Goal: Task Accomplishment & Management: Use online tool/utility

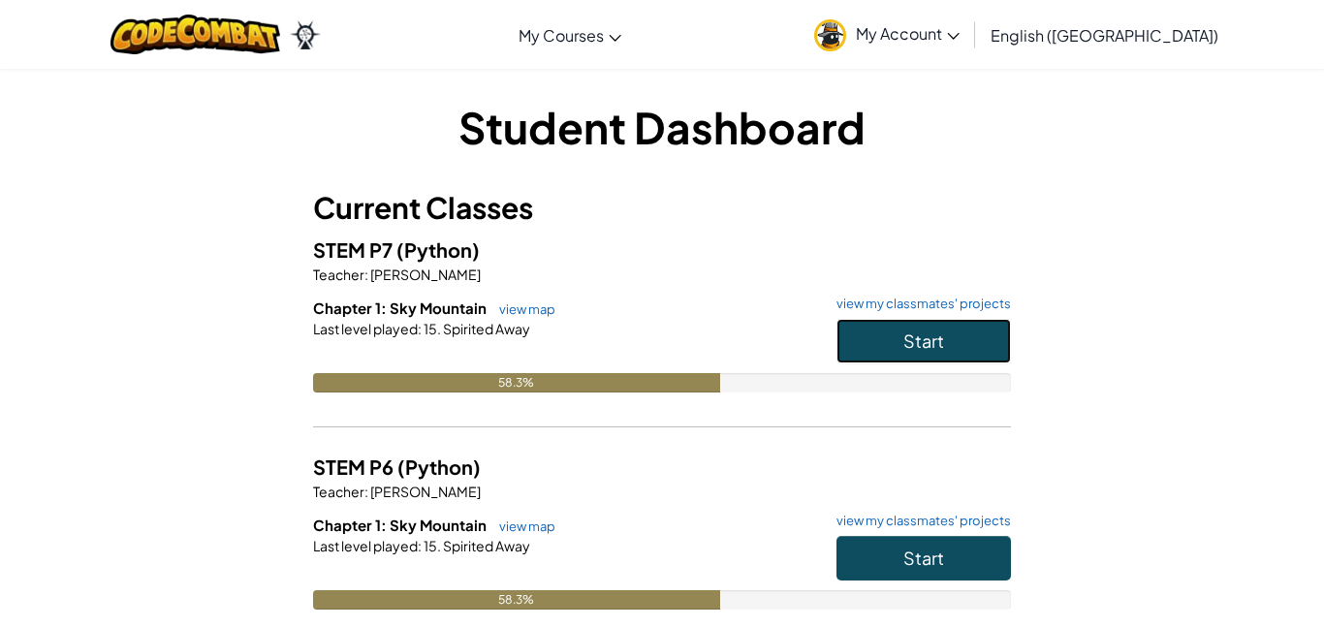
click at [845, 332] on button "Start" at bounding box center [924, 341] width 174 height 45
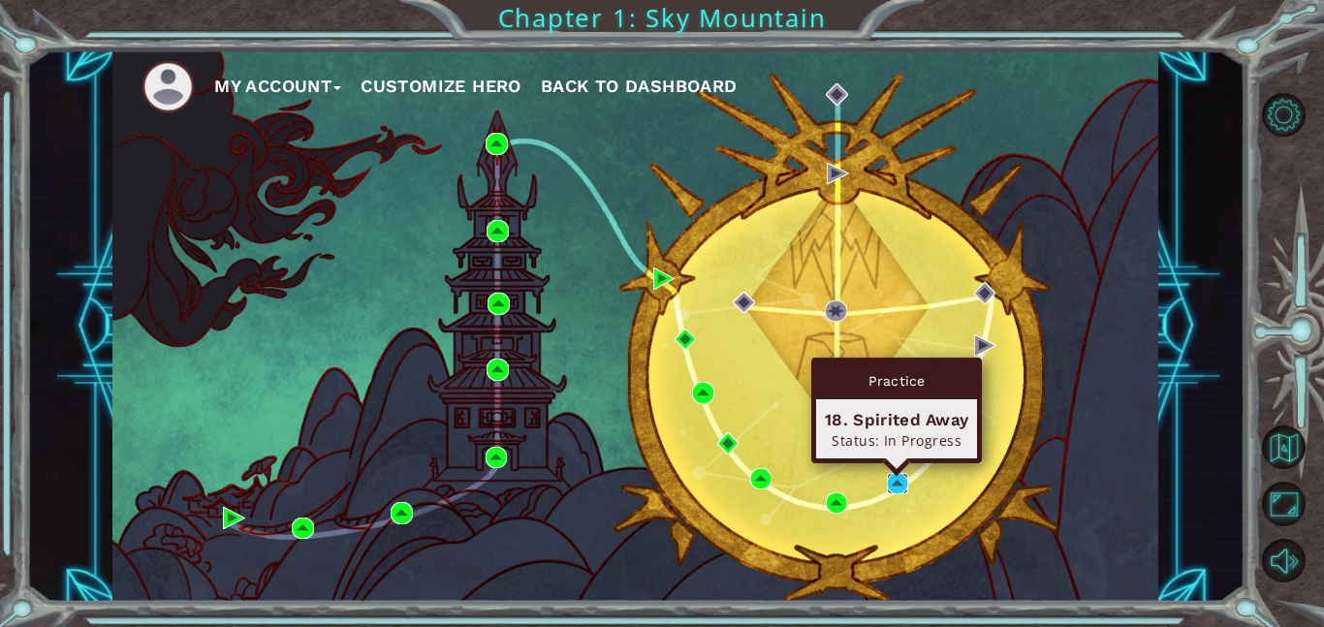
click at [901, 483] on img at bounding box center [898, 484] width 22 height 22
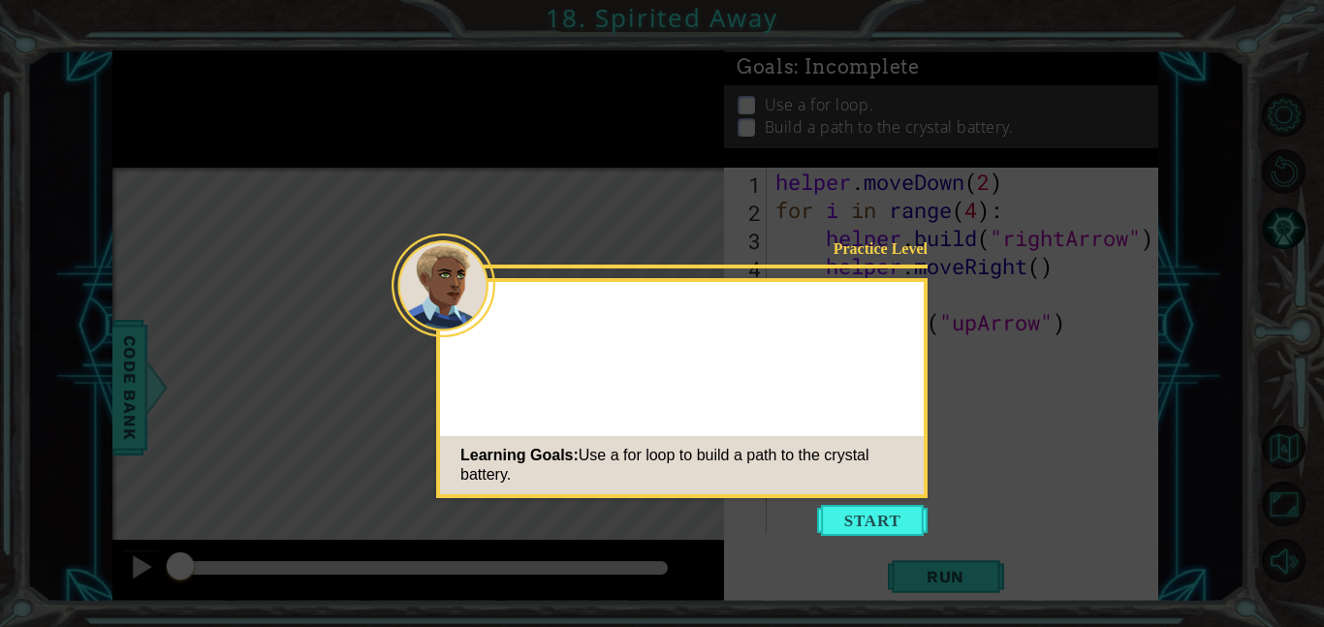
click at [869, 539] on icon at bounding box center [662, 313] width 1324 height 627
click at [861, 529] on button "Start" at bounding box center [872, 520] width 111 height 31
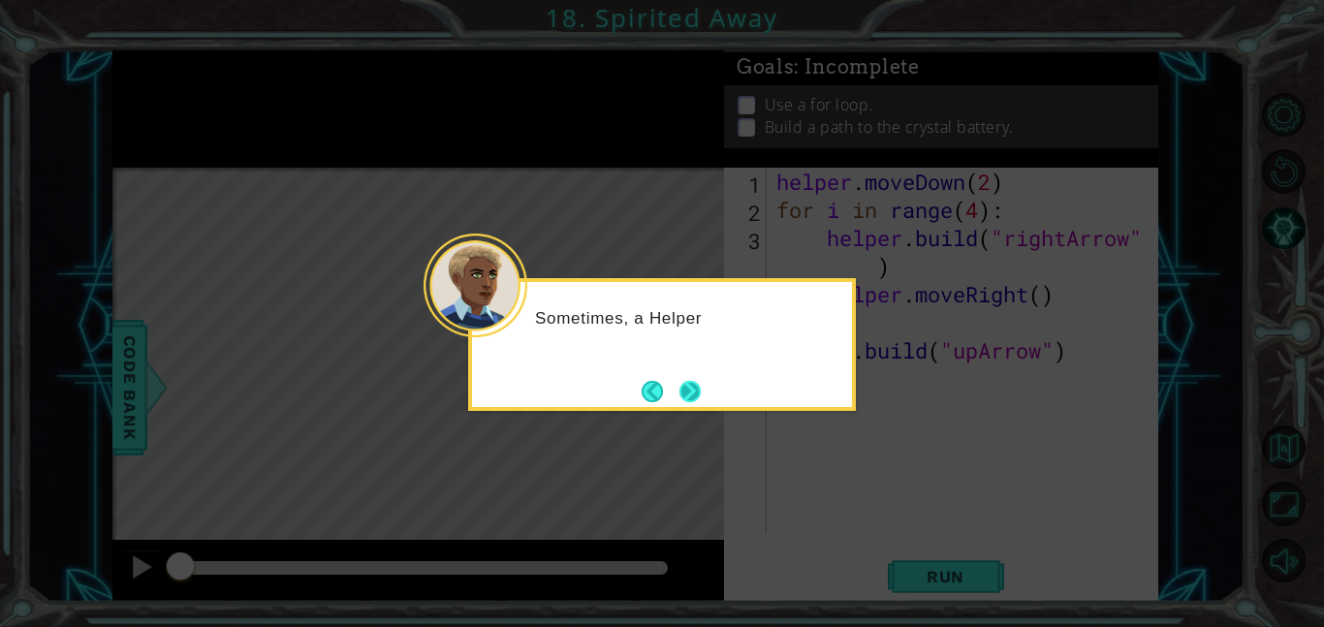
click at [697, 402] on button "Next" at bounding box center [689, 391] width 21 height 21
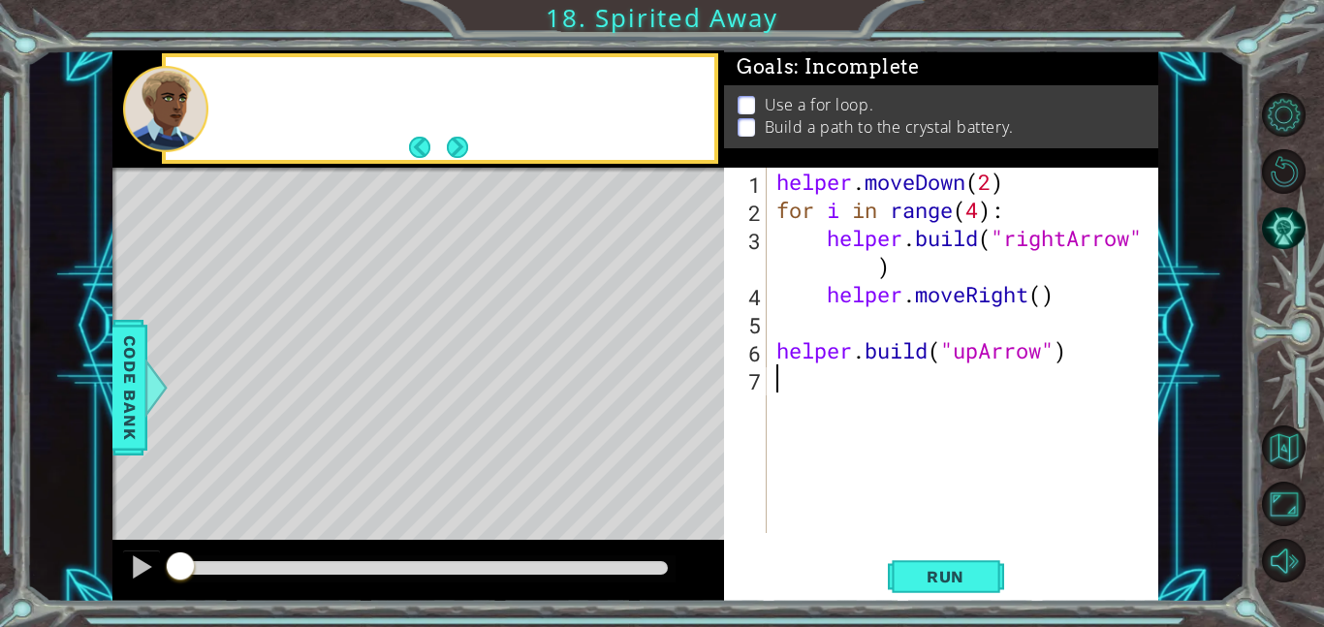
click at [697, 403] on div "Level Map" at bounding box center [560, 453] width 896 height 571
click at [823, 335] on div "helper . moveDown ( 2 ) for i in range ( 4 ) : helper . build ( "rightArrow" ) …" at bounding box center [969, 379] width 392 height 422
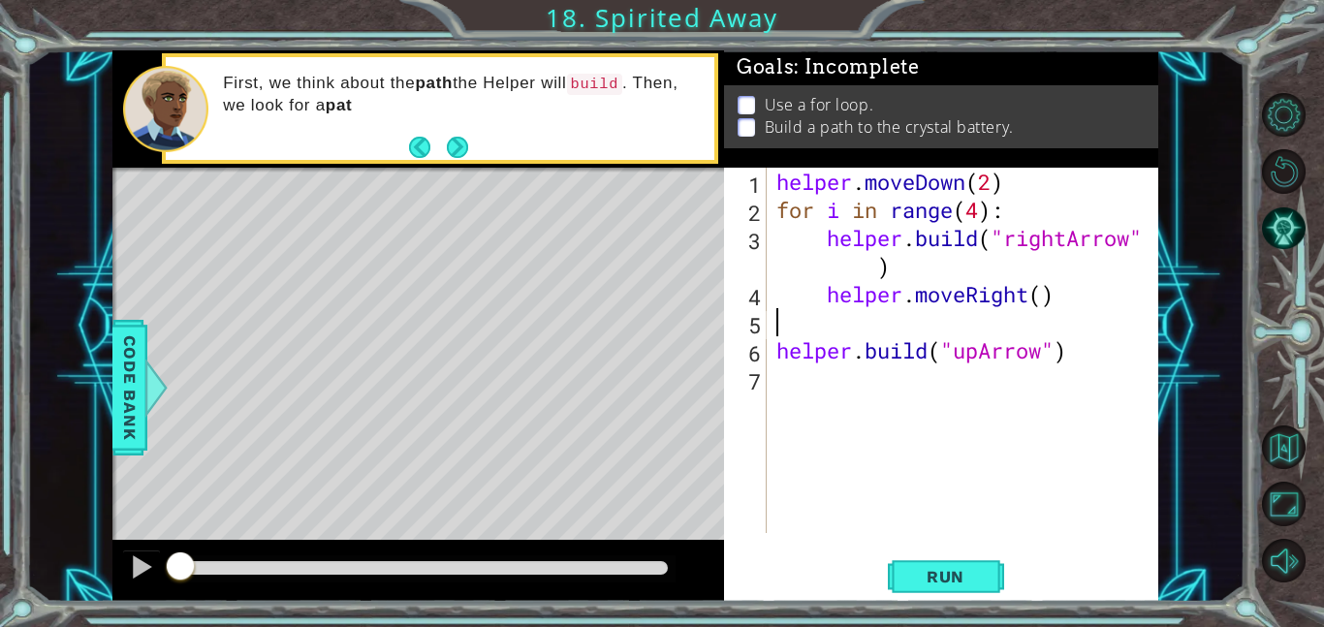
click at [823, 269] on div "helper . moveDown ( 2 ) for i in range ( 4 ) : helper . build ( "rightArrow" ) …" at bounding box center [969, 379] width 392 height 422
type textarea "helper.build("rightArrow")"
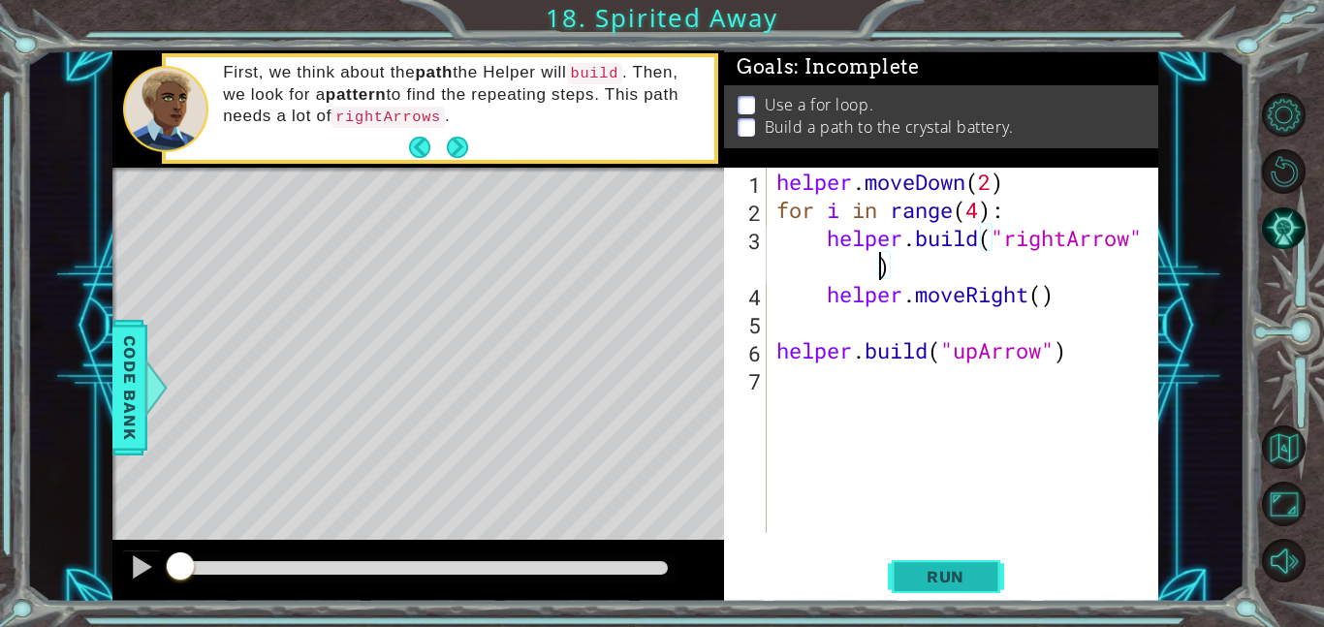
click at [932, 558] on button "Run" at bounding box center [946, 576] width 116 height 44
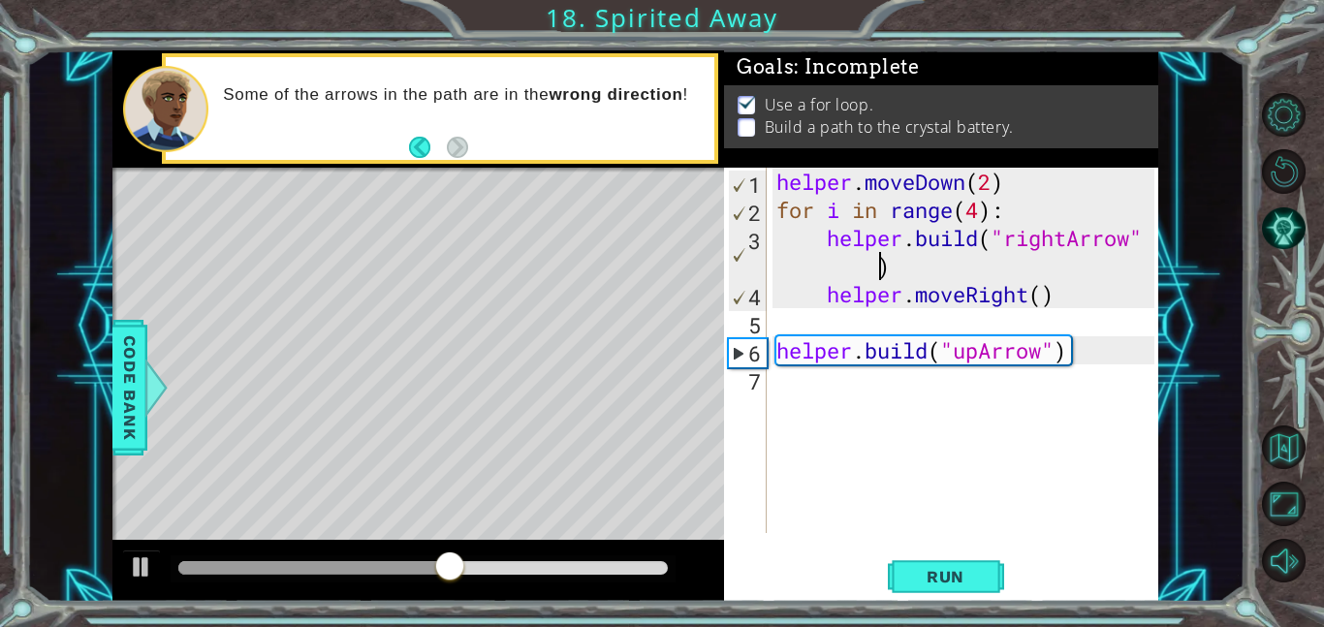
click at [905, 315] on div "helper . moveDown ( 2 ) for i in range ( 4 ) : helper . build ( "rightArrow" ) …" at bounding box center [969, 379] width 392 height 422
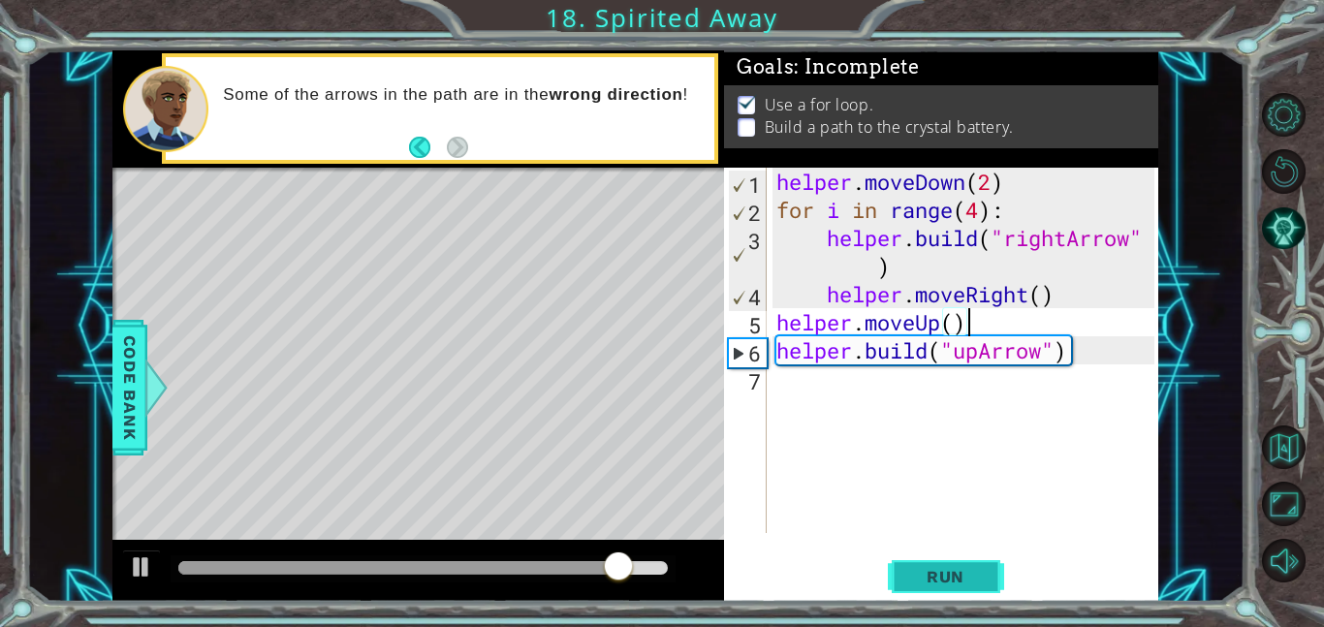
click at [999, 570] on button "Run" at bounding box center [946, 576] width 116 height 44
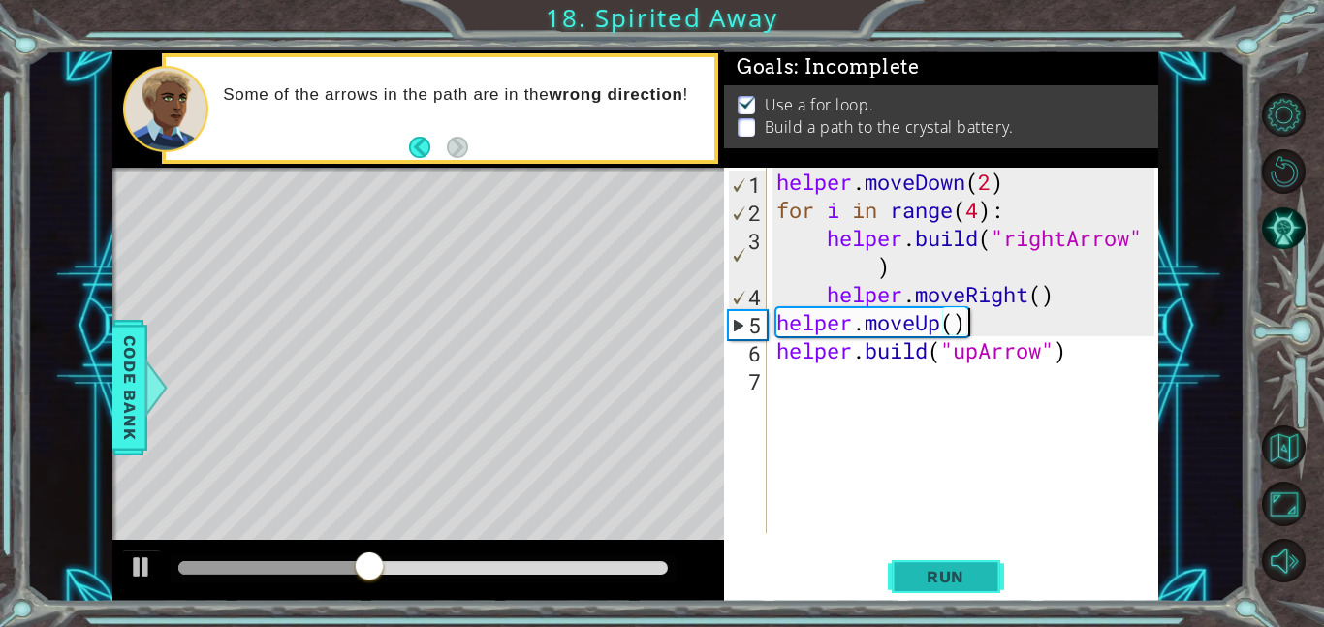
click at [999, 570] on button "Run" at bounding box center [946, 576] width 116 height 44
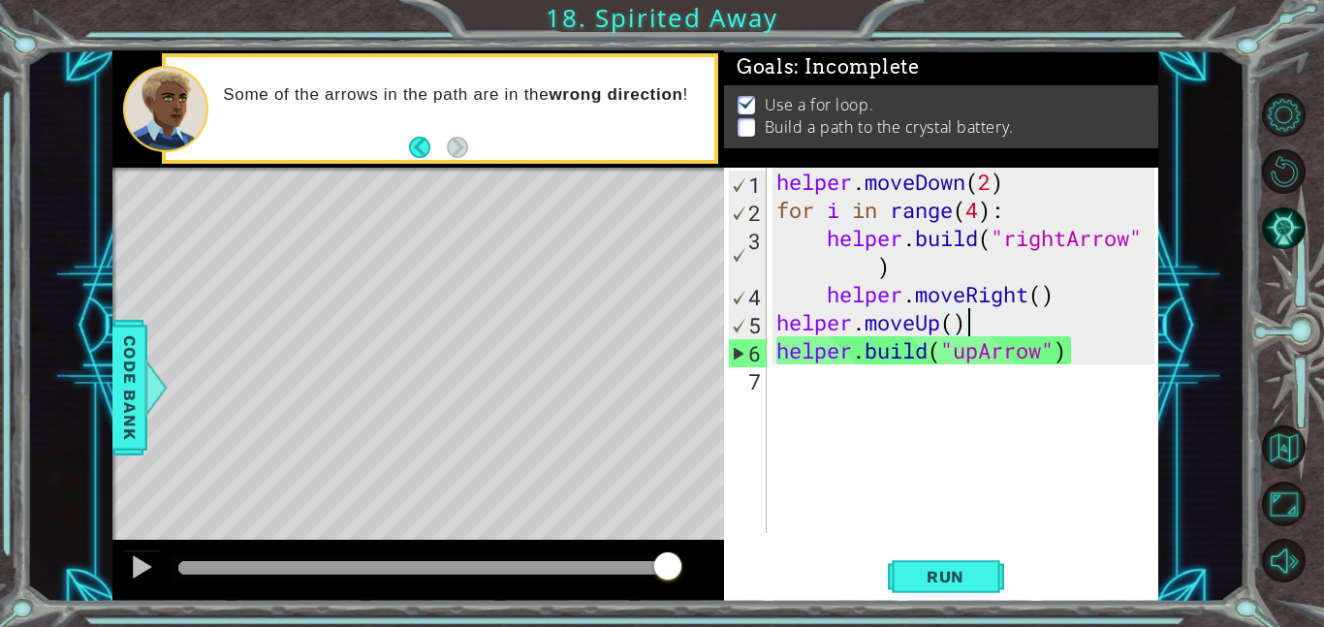
click at [774, 313] on div "helper . moveDown ( 2 ) for i in range ( 4 ) : helper . build ( "rightArrow" ) …" at bounding box center [969, 379] width 392 height 422
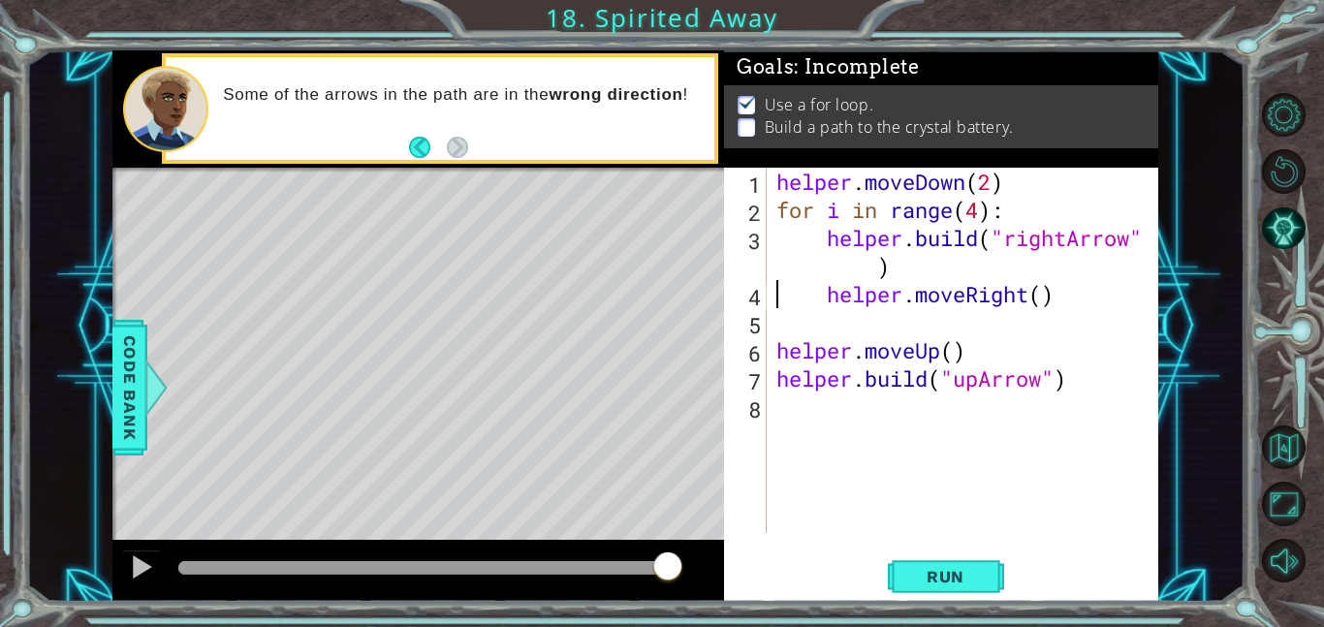
click at [774, 304] on div "helper . moveDown ( 2 ) for i in range ( 4 ) : helper . build ( "rightArrow" ) …" at bounding box center [969, 379] width 392 height 422
type textarea "helper.moveRight()"
click at [790, 327] on div "helper . moveDown ( 2 ) for i in range ( 4 ) : helper . build ( "rightArrow" ) …" at bounding box center [969, 379] width 392 height 422
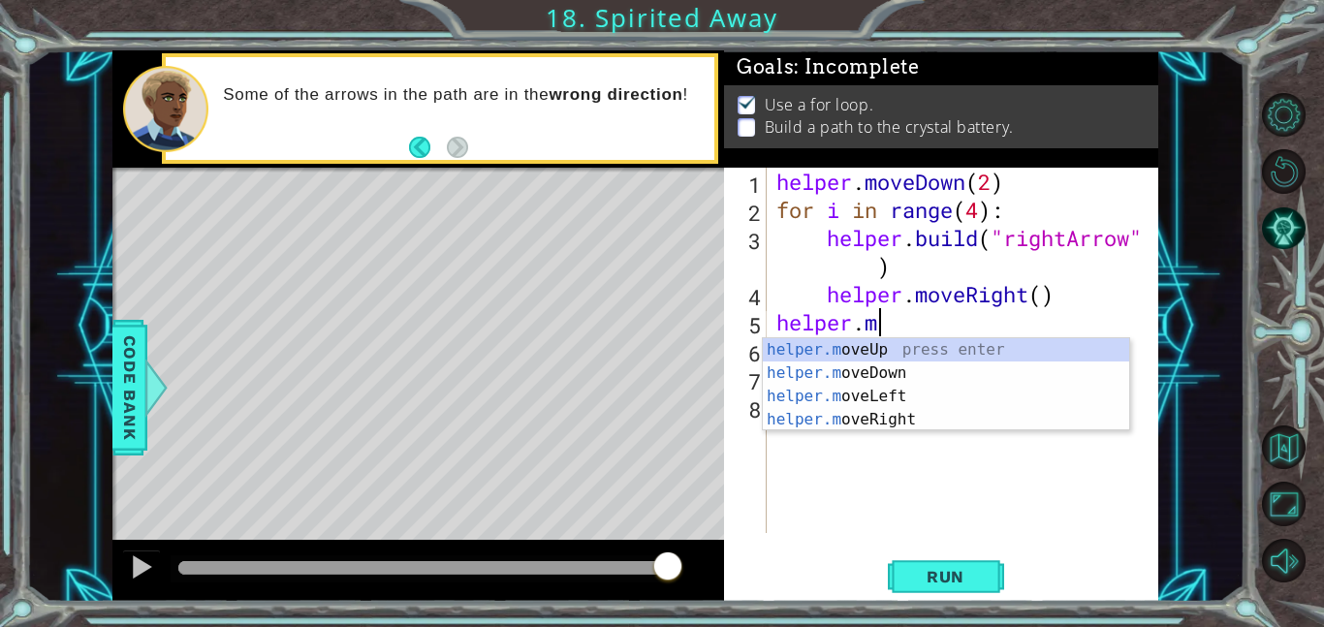
scroll to position [0, 1]
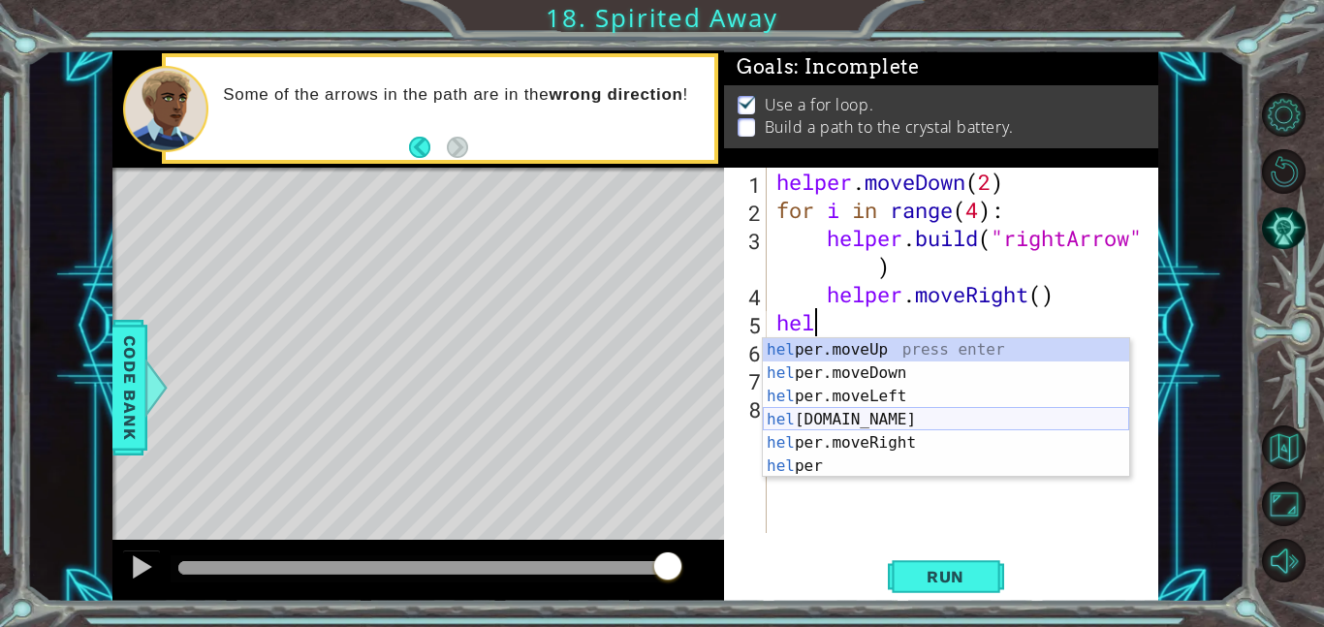
click at [835, 415] on div "hel per.moveUp press enter hel per.moveDown press enter hel per.moveLeft press …" at bounding box center [946, 431] width 366 height 186
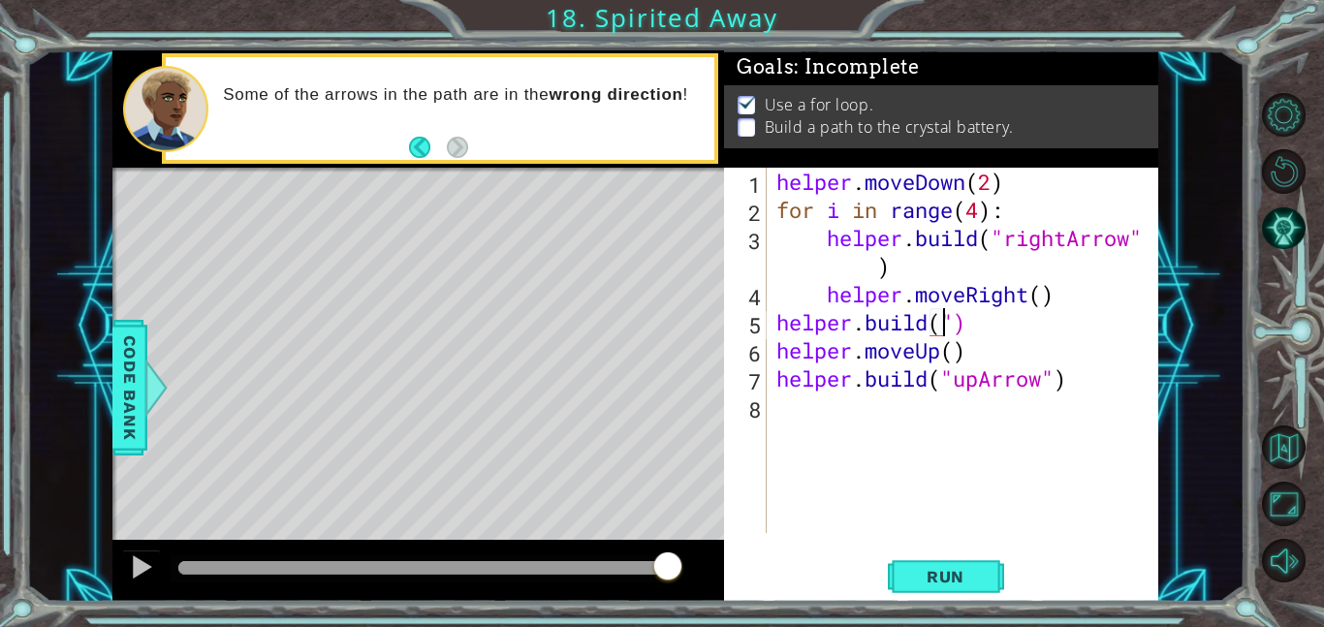
scroll to position [0, 8]
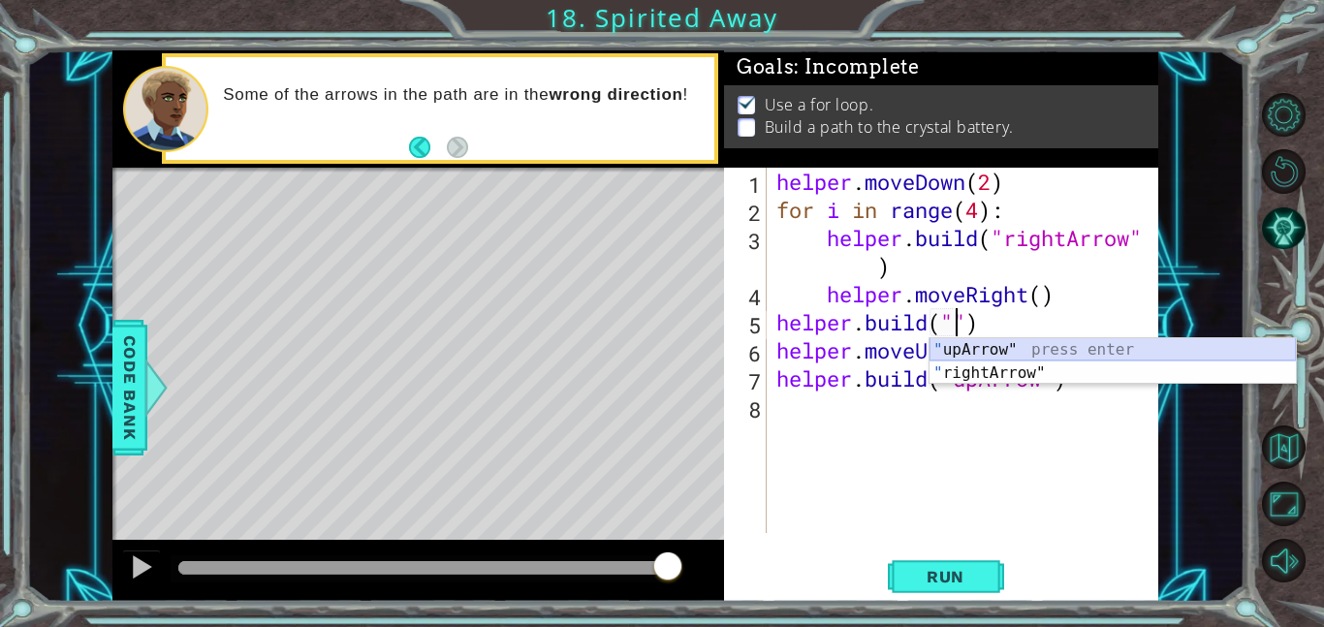
click at [1076, 346] on div "" upArrow" press enter " rightArrow" press enter" at bounding box center [1113, 384] width 366 height 93
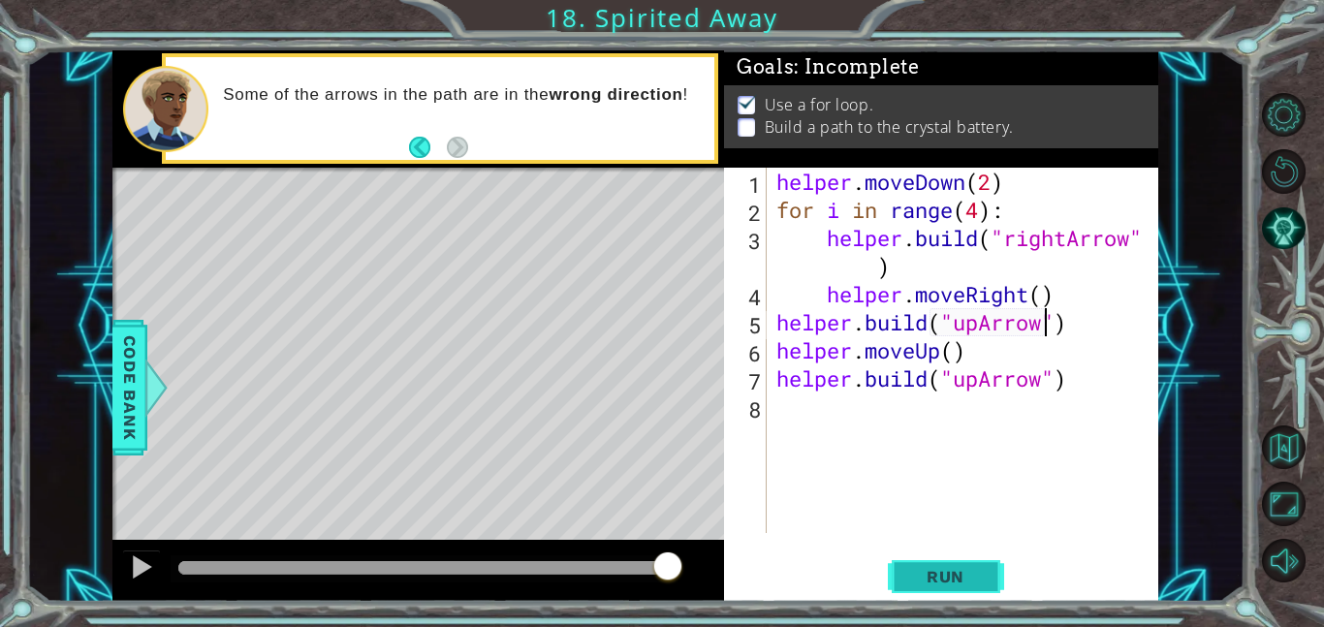
type textarea "helper.build("upArrow")"
click at [940, 563] on button "Run" at bounding box center [946, 576] width 116 height 44
